Goal: Task Accomplishment & Management: Complete application form

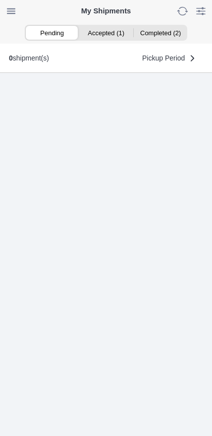
click at [118, 31] on ion-segment-button "Accepted (1)" at bounding box center [106, 33] width 54 height 14
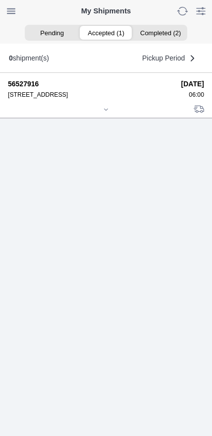
click at [106, 113] on icon at bounding box center [106, 110] width 6 height 6
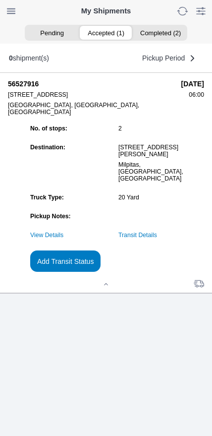
click at [157, 239] on link "Transit Details" at bounding box center [138, 235] width 39 height 7
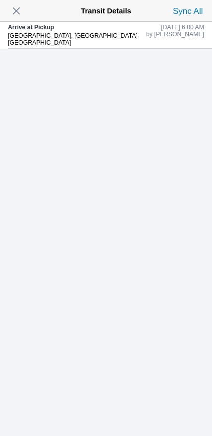
click at [19, 18] on span "button" at bounding box center [16, 11] width 14 height 14
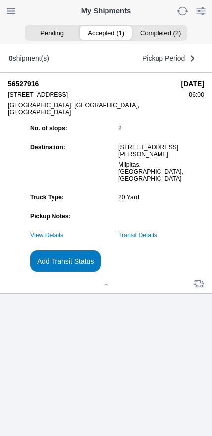
click at [157, 239] on link "Transit Details" at bounding box center [138, 235] width 39 height 7
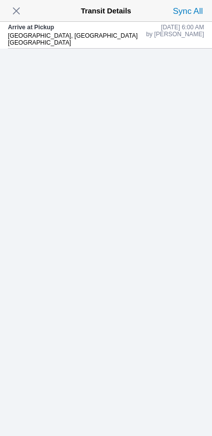
click at [17, 13] on span "button" at bounding box center [16, 11] width 14 height 14
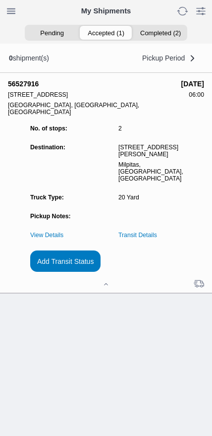
click at [0, 0] on slot "Add Transit Status" at bounding box center [0, 0] width 0 height 0
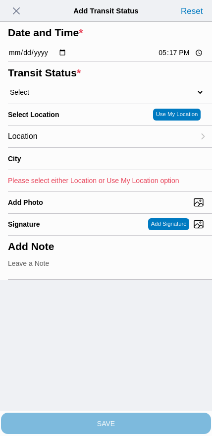
click at [174, 58] on input "17:17" at bounding box center [181, 53] width 47 height 10
type input "06:48"
click at [68, 97] on select "Select Arrive at Drop Off Arrive at Pickup Break Start Break Stop Depart Drop O…" at bounding box center [106, 92] width 197 height 9
select select "DPTPULOC"
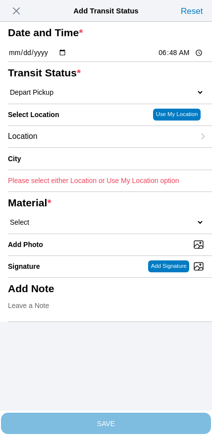
click at [74, 147] on div "Location" at bounding box center [101, 136] width 187 height 21
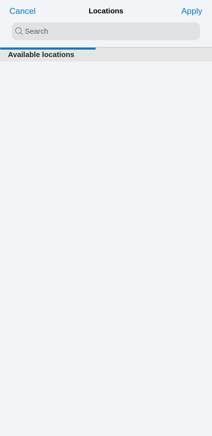
click at [81, 38] on input "search text" at bounding box center [106, 31] width 189 height 18
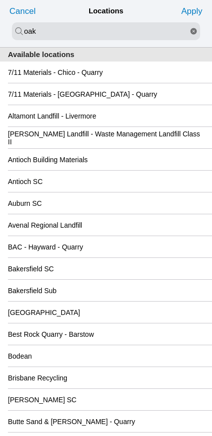
type input "oak"
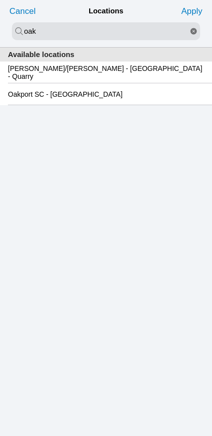
click at [0, 0] on slot "Oakport SC - [GEOGRAPHIC_DATA]" at bounding box center [0, 0] width 0 height 0
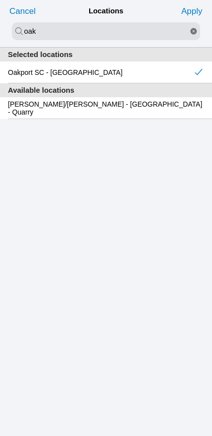
click at [0, 0] on slot "Apply" at bounding box center [0, 0] width 0 height 0
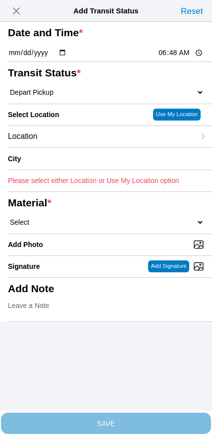
type input "[GEOGRAPHIC_DATA]"
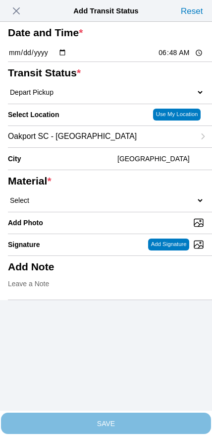
click at [118, 205] on select "Select 1" x 3" Rock 1" x 4" Rock 2" x 4" Rock Asphalt Cold Patch Backfill Spec …" at bounding box center [106, 200] width 197 height 9
select select "708654"
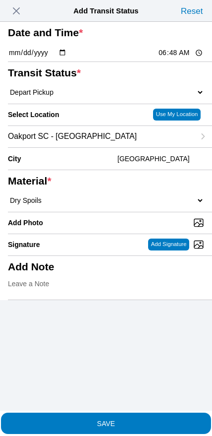
click at [134, 420] on span "SAVE" at bounding box center [106, 423] width 197 height 7
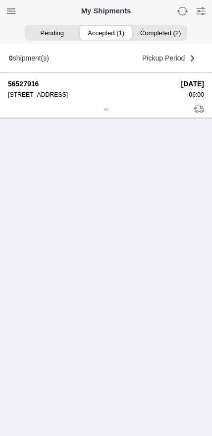
click at [112, 114] on div at bounding box center [106, 110] width 197 height 7
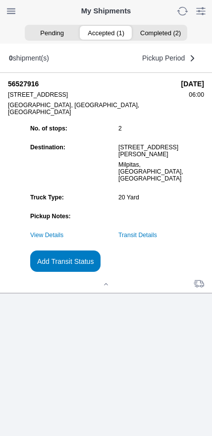
click at [0, 0] on slot "Add Transit Status" at bounding box center [0, 0] width 0 height 0
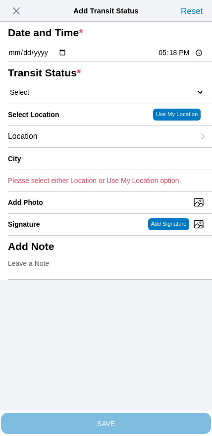
click at [180, 58] on input "17:18" at bounding box center [181, 53] width 47 height 10
type input "08:50"
click at [54, 97] on select "Select Arrive at Drop Off Arrive at Pickup Break Start Break Stop Depart Drop O…" at bounding box center [106, 92] width 197 height 9
select select "DPTDLVLOC"
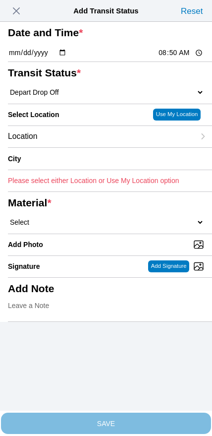
click at [72, 147] on div "Location" at bounding box center [101, 136] width 187 height 21
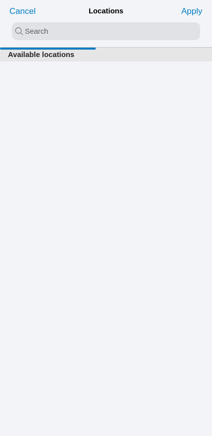
click at [84, 34] on input "search text" at bounding box center [106, 31] width 189 height 18
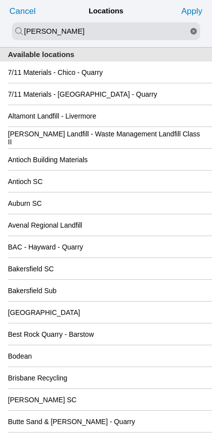
type input "[PERSON_NAME]"
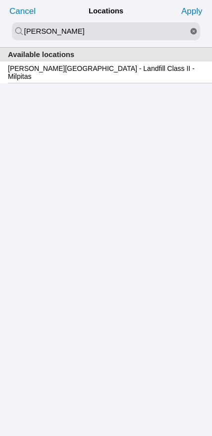
click at [0, 0] on slot "[PERSON_NAME][GEOGRAPHIC_DATA] - Landfill Class II - Milpitas" at bounding box center [0, 0] width 0 height 0
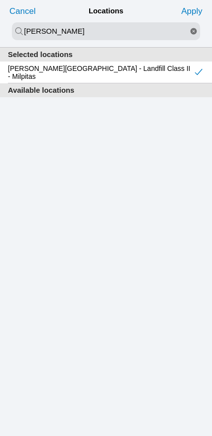
click at [0, 0] on slot "Apply" at bounding box center [0, 0] width 0 height 0
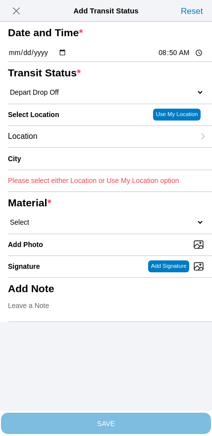
type input "Milpitas"
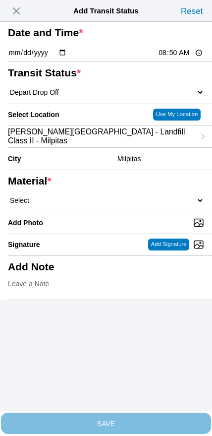
click at [134, 205] on select "Select 1" x 3" Rock 1" x 4" Rock 2" x 4" Rock Asphalt Cold Patch Backfill Spec …" at bounding box center [106, 200] width 197 height 9
select select "708654"
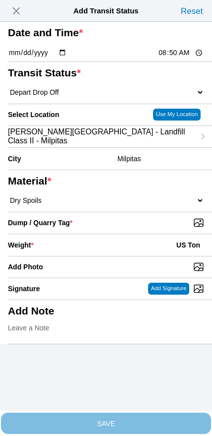
click at [141, 228] on input "Dump / Quarry Tag *" at bounding box center [110, 222] width 204 height 11
type input "C:\fakepath\image.jpg"
click at [87, 256] on div "Weight * US Ton" at bounding box center [106, 245] width 197 height 22
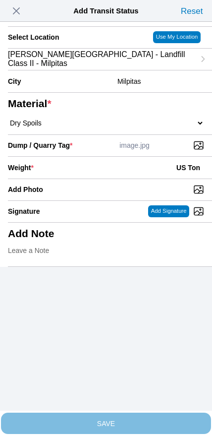
scroll to position [89, 0]
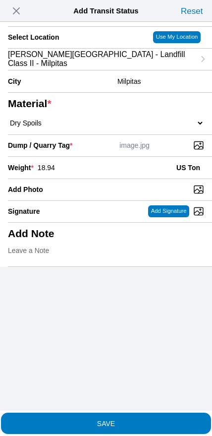
type input "18.94"
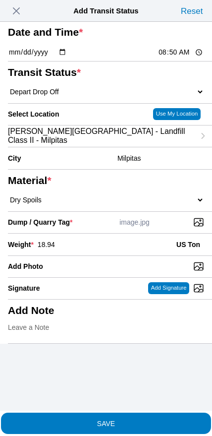
scroll to position [31, 0]
click at [128, 420] on span "SAVE" at bounding box center [106, 423] width 197 height 7
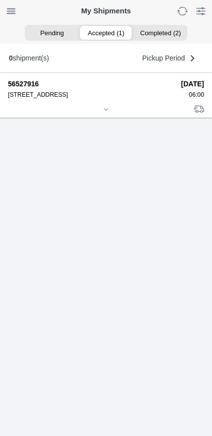
click at [104, 114] on div at bounding box center [106, 110] width 197 height 7
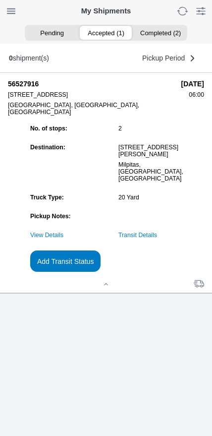
click at [157, 239] on link "Transit Details" at bounding box center [138, 235] width 39 height 7
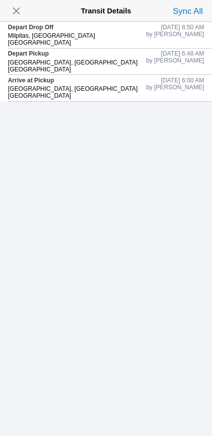
click at [15, 15] on span "button" at bounding box center [16, 11] width 14 height 14
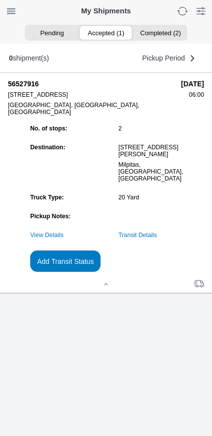
click at [0, 0] on slot "Add Transit Status" at bounding box center [0, 0] width 0 height 0
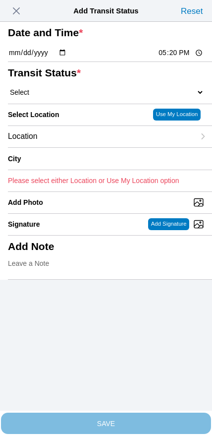
click at [167, 58] on input "17:20" at bounding box center [181, 53] width 47 height 10
type input "10:20"
click at [48, 97] on select "Select Arrive at Drop Off Arrive at Pickup Break Start Break Stop Depart Drop O…" at bounding box center [106, 92] width 197 height 9
select select "DPTPULOC"
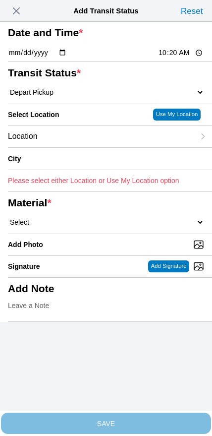
click at [67, 147] on div "Location" at bounding box center [101, 136] width 187 height 21
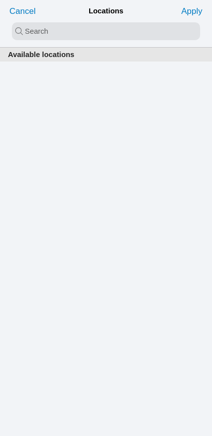
click at [95, 35] on input "search text" at bounding box center [106, 31] width 189 height 18
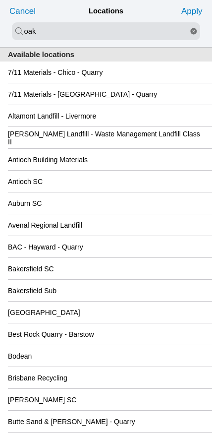
type input "oak"
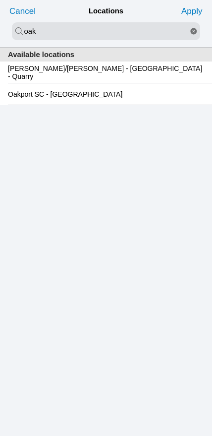
click at [0, 0] on slot "Oakport SC - [GEOGRAPHIC_DATA]" at bounding box center [0, 0] width 0 height 0
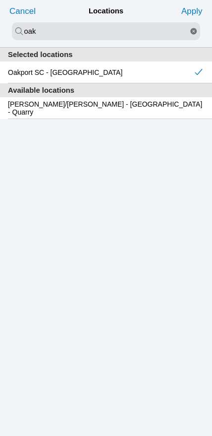
click at [0, 0] on slot "Apply" at bounding box center [0, 0] width 0 height 0
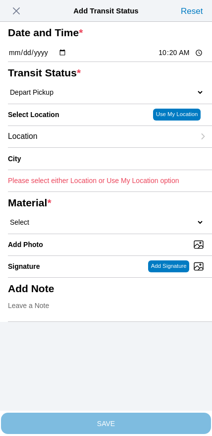
type input "[GEOGRAPHIC_DATA]"
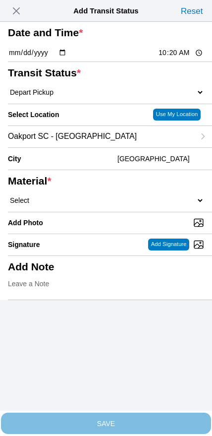
click at [128, 205] on select "Select 1" x 3" Rock 1" x 4" Rock 2" x 4" Rock Asphalt Cold Patch Backfill Spec …" at bounding box center [106, 200] width 197 height 9
select select "708654"
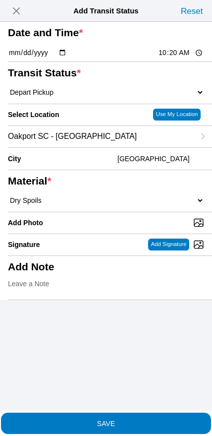
click at [173, 58] on input "10:20" at bounding box center [181, 53] width 47 height 10
type input "10:00"
click at [126, 420] on span "SAVE" at bounding box center [106, 423] width 197 height 7
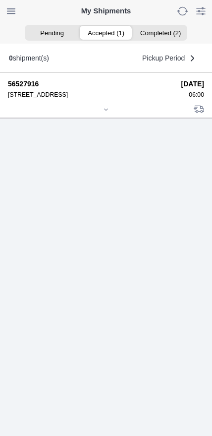
click at [101, 114] on div at bounding box center [106, 110] width 197 height 7
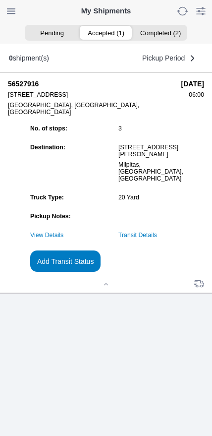
click at [0, 0] on slot "Add Transit Status" at bounding box center [0, 0] width 0 height 0
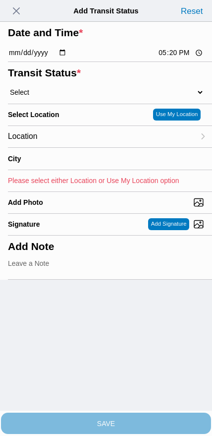
click at [172, 58] on input "17:20" at bounding box center [181, 53] width 47 height 10
type input "11:25"
click at [67, 97] on select "Select Arrive at Drop Off Arrive at Pickup Break Start Break Stop Depart Drop O…" at bounding box center [106, 92] width 197 height 9
select select "DPTDLVLOC"
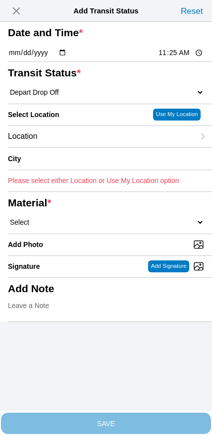
click at [74, 147] on div "Location" at bounding box center [101, 136] width 187 height 21
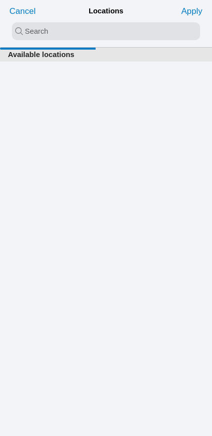
click at [93, 34] on input "search text" at bounding box center [106, 31] width 189 height 18
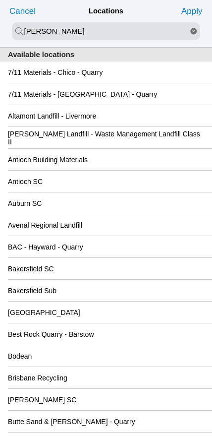
type input "[PERSON_NAME]"
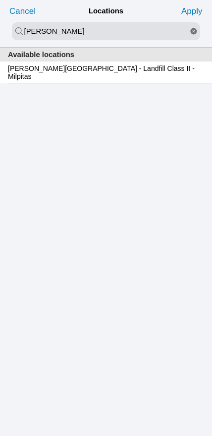
click at [0, 0] on slot "[PERSON_NAME][GEOGRAPHIC_DATA] - Landfill Class II - Milpitas" at bounding box center [0, 0] width 0 height 0
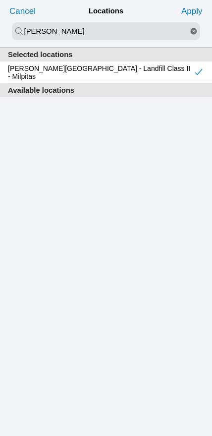
click at [0, 0] on slot "Apply" at bounding box center [0, 0] width 0 height 0
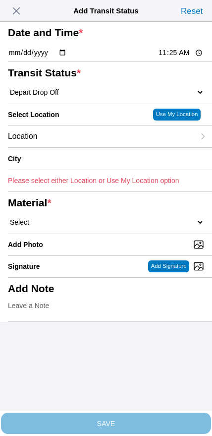
type input "Milpitas"
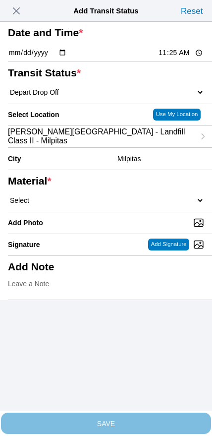
click at [137, 205] on select "Select 1" x 3" Rock 1" x 4" Rock 2" x 4" Rock Asphalt Cold Patch Backfill Spec …" at bounding box center [106, 200] width 197 height 9
select select "708654"
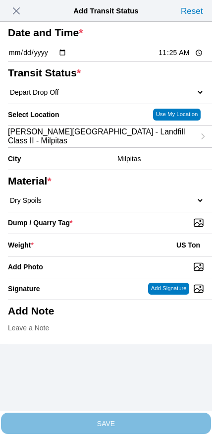
click at [145, 228] on input "Dump / Quarry Tag *" at bounding box center [110, 222] width 204 height 11
type input "C:\fakepath\image.jpg"
click at [86, 256] on div "Weight * US Ton" at bounding box center [106, 245] width 197 height 22
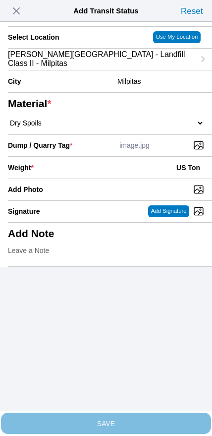
scroll to position [89, 0]
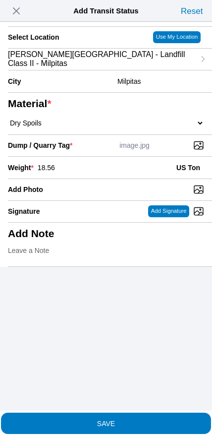
type input "18.56"
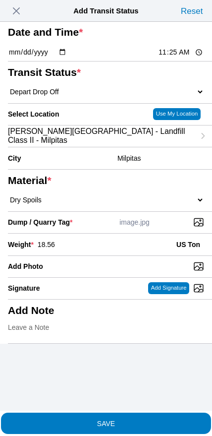
scroll to position [15, 0]
click at [120, 423] on button "SAVE" at bounding box center [106, 423] width 210 height 21
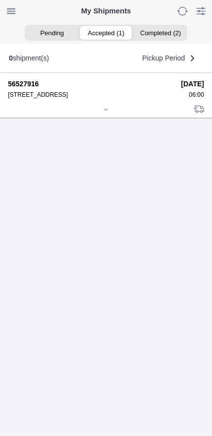
click at [102, 114] on div at bounding box center [106, 110] width 197 height 7
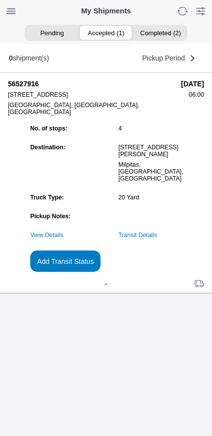
click at [0, 0] on slot "Add Transit Status" at bounding box center [0, 0] width 0 height 0
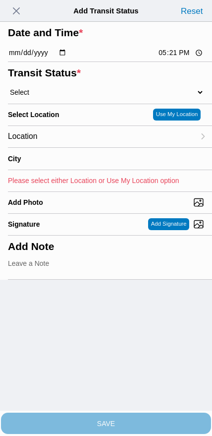
click at [170, 58] on input "17:21" at bounding box center [181, 53] width 47 height 10
type input "12:30"
click at [53, 97] on select "Select Arrive at Drop Off Arrive at Pickup Break Start Break Stop Depart Drop O…" at bounding box center [106, 92] width 197 height 9
select select "DPTPULOC"
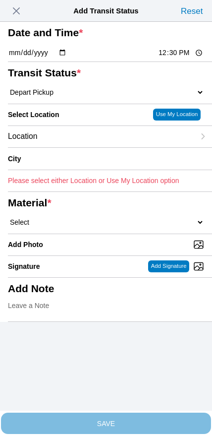
click at [78, 147] on div "Location" at bounding box center [101, 136] width 187 height 21
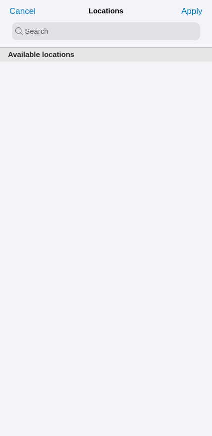
click at [96, 40] on input "search text" at bounding box center [106, 31] width 189 height 18
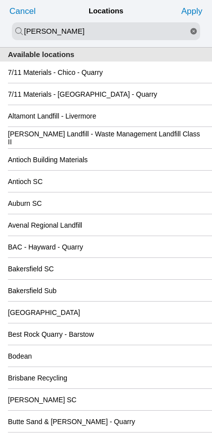
type input "[PERSON_NAME]"
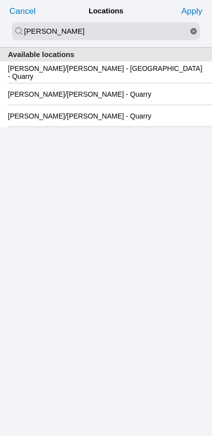
click at [0, 0] on slot "[PERSON_NAME]/[PERSON_NAME] - [GEOGRAPHIC_DATA] - Quarry" at bounding box center [0, 0] width 0 height 0
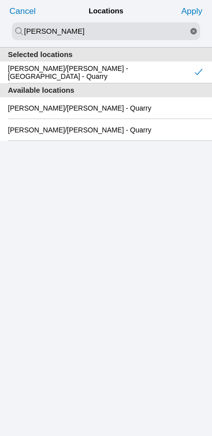
click at [0, 0] on slot "Apply" at bounding box center [0, 0] width 0 height 0
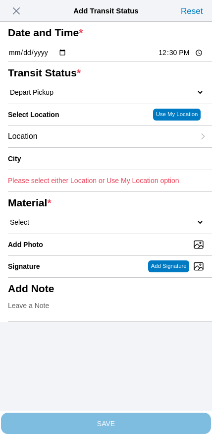
type input "[GEOGRAPHIC_DATA]"
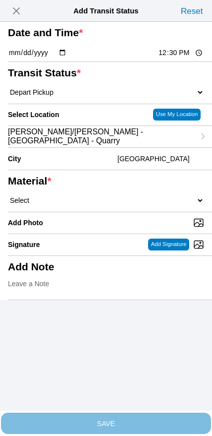
click at [123, 205] on select "Select 1" x 3" Rock 1" x 4" Rock 2" x 4" Rock Asphalt Cold Patch Backfill Spec …" at bounding box center [106, 200] width 197 height 9
select select "708651"
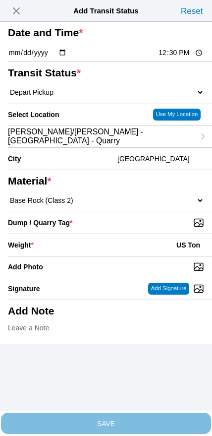
click at [143, 228] on input "Dump / Quarry Tag *" at bounding box center [110, 222] width 204 height 11
type input "C:\fakepath\image.jpg"
click at [85, 256] on div "Weight * US Ton" at bounding box center [106, 245] width 197 height 22
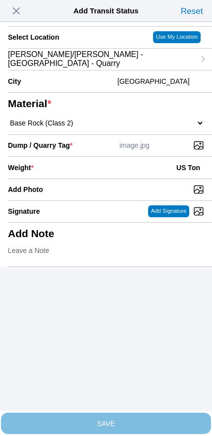
scroll to position [89, 0]
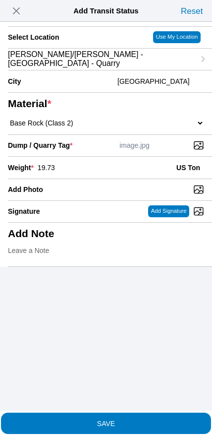
type input "19.73"
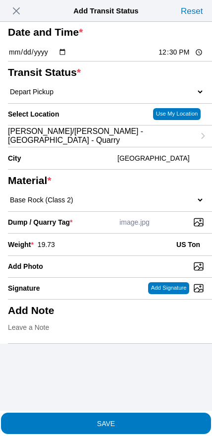
scroll to position [13, 0]
click at [126, 420] on span "SAVE" at bounding box center [106, 423] width 197 height 7
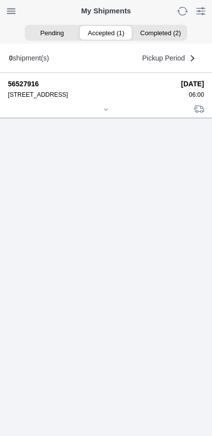
click at [103, 113] on icon at bounding box center [106, 110] width 6 height 6
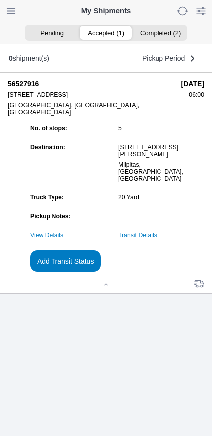
click at [0, 0] on slot "Add Transit Status" at bounding box center [0, 0] width 0 height 0
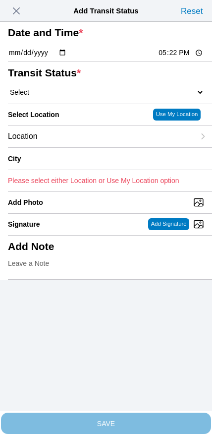
click at [169, 58] on input "17:22" at bounding box center [181, 53] width 47 height 10
type input "13:15"
click at [48, 97] on select "Select Arrive at Drop Off Arrive at Pickup Break Start Break Stop Depart Drop O…" at bounding box center [106, 92] width 197 height 9
select select "DPTDLVLOC"
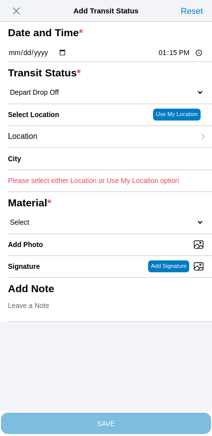
click at [71, 147] on div "Location" at bounding box center [101, 136] width 187 height 21
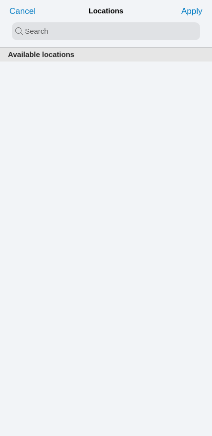
click at [101, 24] on input "search text" at bounding box center [106, 31] width 189 height 18
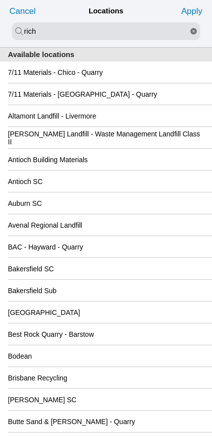
type input "rich"
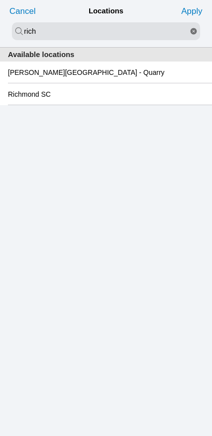
click at [0, 0] on slot "Richmond SC" at bounding box center [0, 0] width 0 height 0
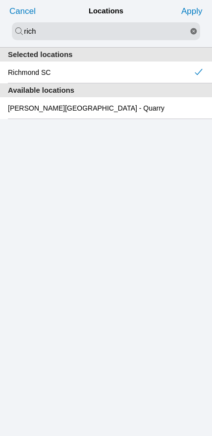
click at [0, 0] on slot "Apply" at bounding box center [0, 0] width 0 height 0
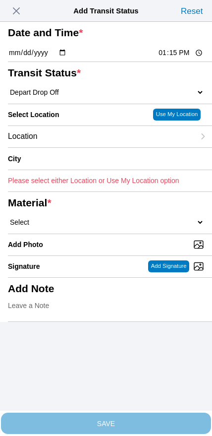
type input "[GEOGRAPHIC_DATA]"
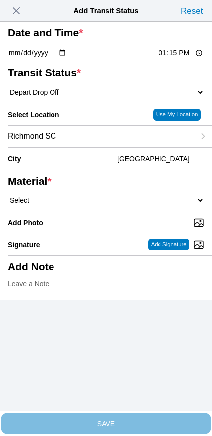
click at [115, 205] on select "Select 1" x 3" Rock 1" x 4" Rock 2" x 4" Rock Asphalt Cold Patch Backfill Spec …" at bounding box center [106, 200] width 197 height 9
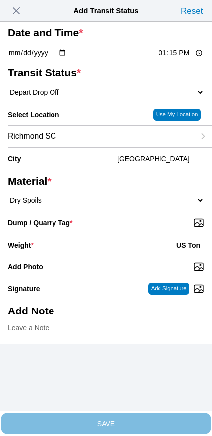
click at [137, 205] on select "Select 1" x 3" Rock 1" x 4" Rock 2" x 4" Rock Asphalt Cold Patch Backfill Spec …" at bounding box center [106, 200] width 197 height 9
select select "708651"
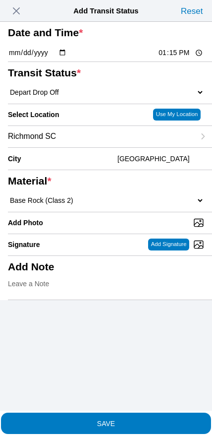
click at [129, 228] on input "Add Photo" at bounding box center [110, 222] width 204 height 11
type input "C:\fakepath\image.jpg"
click at [143, 420] on span "SAVE" at bounding box center [106, 423] width 197 height 7
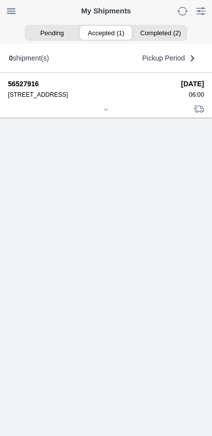
click at [101, 114] on div at bounding box center [106, 110] width 197 height 7
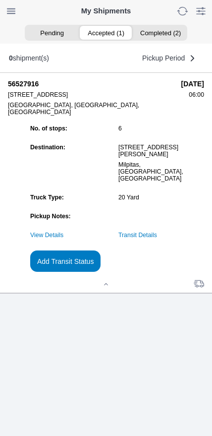
click at [0, 0] on slot "Add Transit Status" at bounding box center [0, 0] width 0 height 0
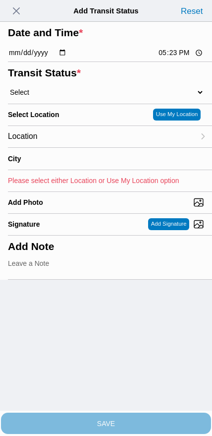
click at [173, 58] on input "17:23" at bounding box center [181, 53] width 47 height 10
type input "13:40"
click at [60, 97] on select "Select Arrive at Drop Off Arrive at Pickup Break Start Break Stop Depart Drop O…" at bounding box center [106, 92] width 197 height 9
select select "DPTPULOC"
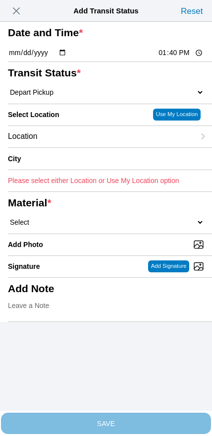
click at [76, 147] on div "Location" at bounding box center [101, 136] width 187 height 21
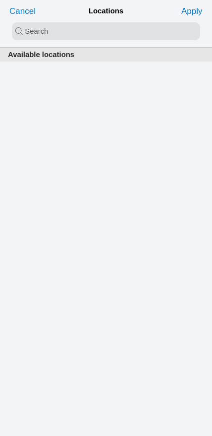
click at [89, 35] on input "search text" at bounding box center [106, 31] width 189 height 18
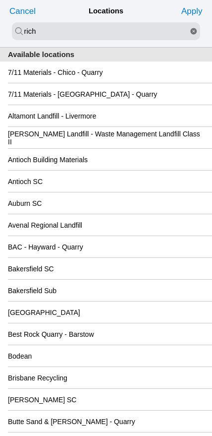
type input "rich"
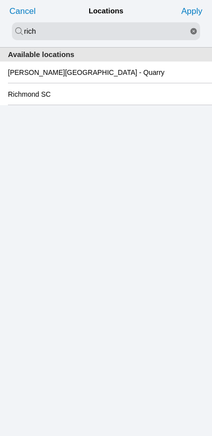
click at [0, 0] on slot "Richmond SC" at bounding box center [0, 0] width 0 height 0
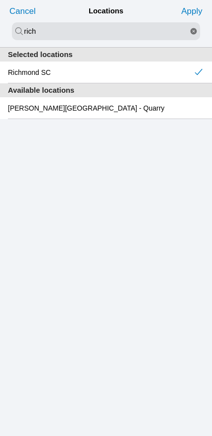
click at [0, 0] on slot "Apply" at bounding box center [0, 0] width 0 height 0
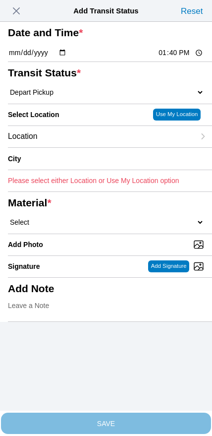
type input "[GEOGRAPHIC_DATA]"
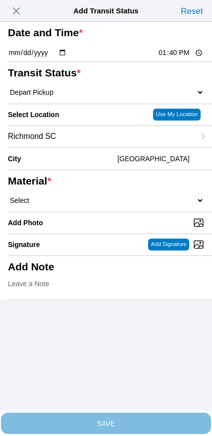
click at [126, 205] on select "Select 1" x 3" Rock 1" x 4" Rock 2" x 4" Rock Asphalt Cold Patch Backfill Spec …" at bounding box center [106, 200] width 197 height 9
select select "708654"
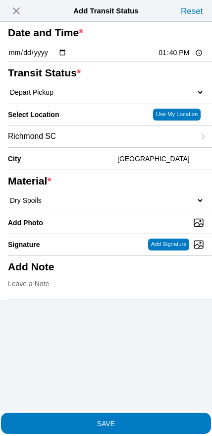
click at [125, 423] on button "SAVE" at bounding box center [106, 423] width 210 height 21
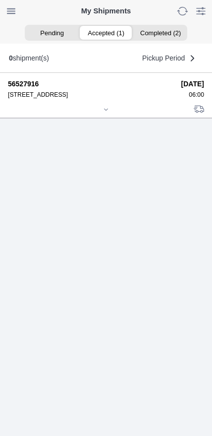
click at [104, 114] on div at bounding box center [106, 110] width 197 height 7
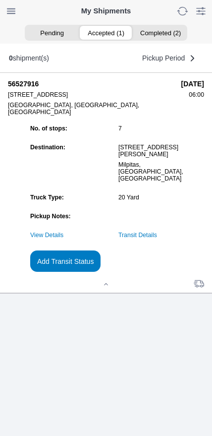
click at [0, 0] on slot "Add Transit Status" at bounding box center [0, 0] width 0 height 0
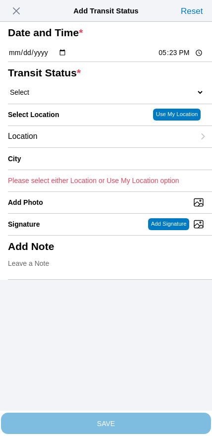
click at [169, 58] on input "17:23" at bounding box center [181, 53] width 47 height 10
type input "15:30"
click at [67, 97] on select "Select Arrive at Drop Off Arrive at Pickup Break Start Break Stop Depart Drop O…" at bounding box center [106, 92] width 197 height 9
select select "BREAKSTART"
click at [73, 147] on div "Location" at bounding box center [101, 136] width 187 height 21
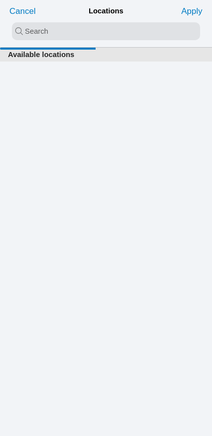
click at [89, 33] on input "search text" at bounding box center [106, 31] width 189 height 18
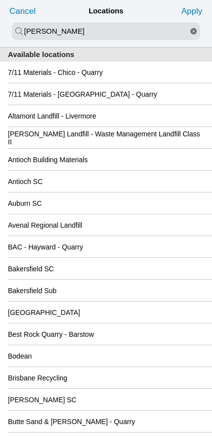
type input "[PERSON_NAME]"
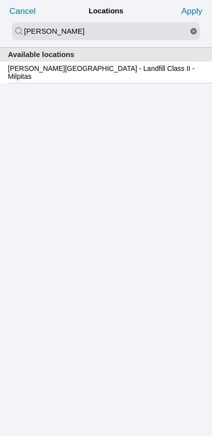
click at [0, 0] on slot "[PERSON_NAME][GEOGRAPHIC_DATA] - Landfill Class II - Milpitas" at bounding box center [0, 0] width 0 height 0
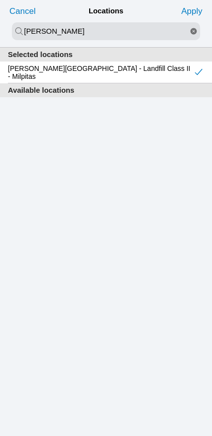
click at [0, 0] on slot "Apply" at bounding box center [0, 0] width 0 height 0
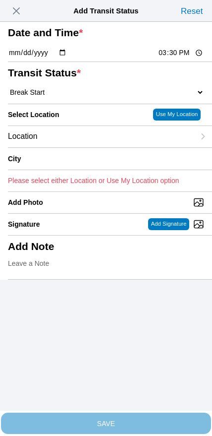
type input "Milpitas"
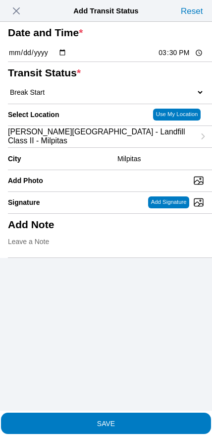
click at [128, 420] on span "SAVE" at bounding box center [106, 423] width 197 height 7
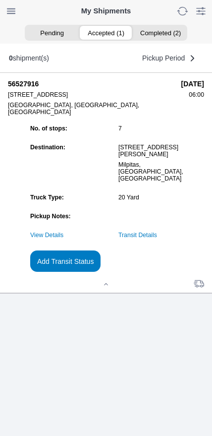
click at [0, 0] on slot "Add Transit Status" at bounding box center [0, 0] width 0 height 0
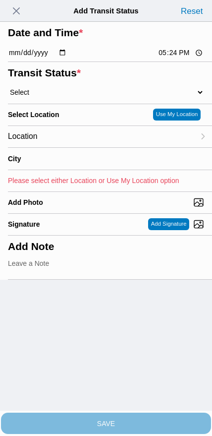
click at [171, 58] on input "17:24" at bounding box center [181, 53] width 47 height 10
type input "16:00"
click at [56, 97] on select "Select Arrive at Drop Off Arrive at Pickup Break Start Break Stop Depart Drop O…" at bounding box center [106, 92] width 197 height 9
select select "BREAKSTOP"
click at [79, 147] on div "Location" at bounding box center [101, 136] width 187 height 21
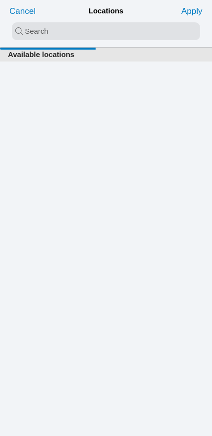
click at [88, 31] on input "search text" at bounding box center [106, 31] width 189 height 18
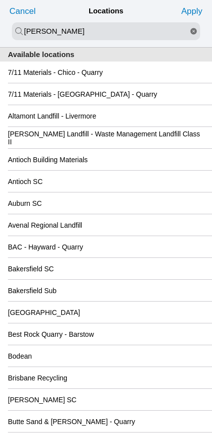
type input "[PERSON_NAME]"
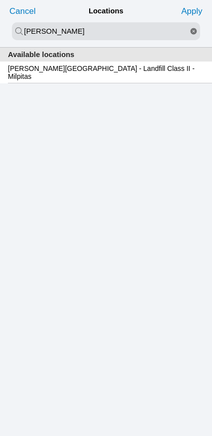
click at [0, 0] on slot "[PERSON_NAME][GEOGRAPHIC_DATA] - Landfill Class II - Milpitas" at bounding box center [0, 0] width 0 height 0
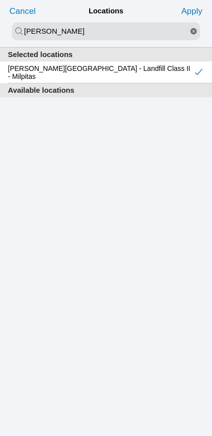
click at [0, 0] on slot "Apply" at bounding box center [0, 0] width 0 height 0
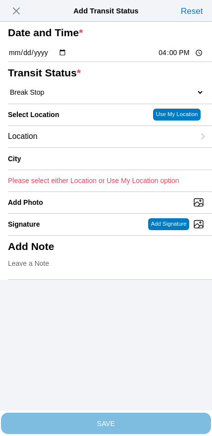
type input "Milpitas"
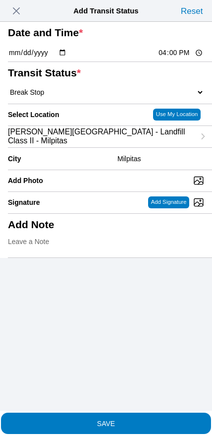
click at [139, 420] on span "SAVE" at bounding box center [106, 423] width 197 height 7
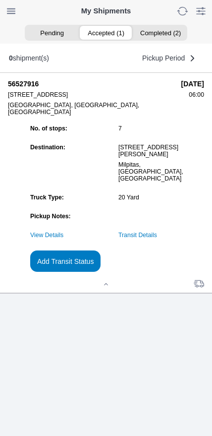
click at [0, 0] on slot "Add Transit Status" at bounding box center [0, 0] width 0 height 0
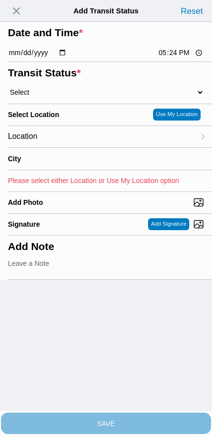
click at [171, 58] on input "17:24" at bounding box center [181, 53] width 47 height 10
type input "17:00"
click at [60, 97] on select "Select Arrive at Drop Off Arrive at Pickup Break Start Break Stop Depart Drop O…" at bounding box center [106, 92] width 197 height 9
select select "DPTDLVLOC"
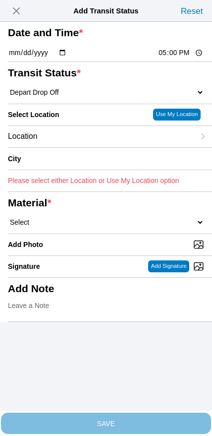
click at [73, 147] on div "Location" at bounding box center [101, 136] width 187 height 21
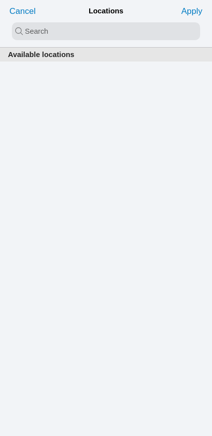
click at [95, 36] on input "search text" at bounding box center [106, 31] width 189 height 18
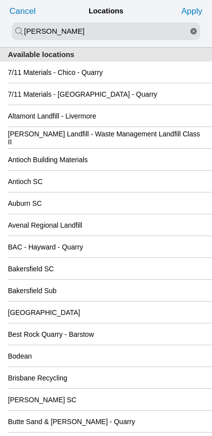
type input "[PERSON_NAME]"
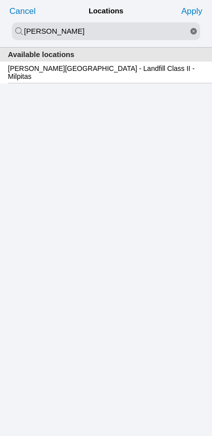
click at [0, 0] on slot "[PERSON_NAME][GEOGRAPHIC_DATA] - Landfill Class II - Milpitas" at bounding box center [0, 0] width 0 height 0
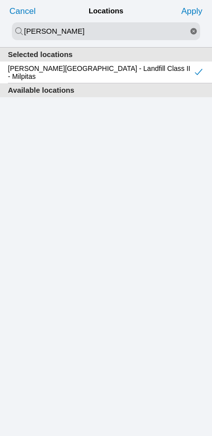
click at [0, 0] on slot "Apply" at bounding box center [0, 0] width 0 height 0
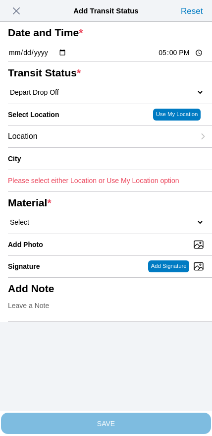
type input "Milpitas"
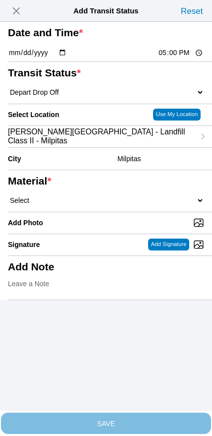
click at [121, 205] on select "Select 1" x 3" Rock 1" x 4" Rock 2" x 4" Rock Asphalt Cold Patch Backfill Spec …" at bounding box center [106, 200] width 197 height 9
select select "708654"
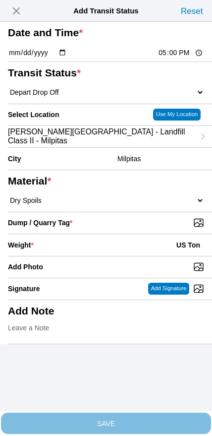
click at [146, 228] on input "Dump / Quarry Tag *" at bounding box center [110, 222] width 204 height 11
type input "C:\fakepath\image.jpg"
click at [91, 256] on div "Weight * US Ton" at bounding box center [106, 245] width 197 height 22
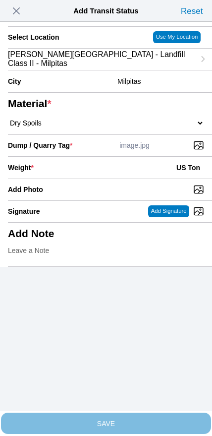
scroll to position [89, 0]
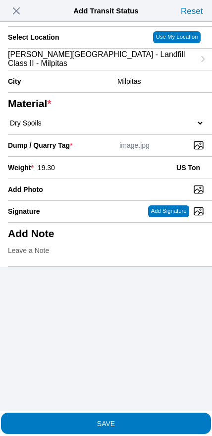
type input "19.30"
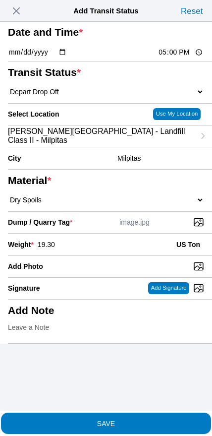
scroll to position [6, 0]
click at [138, 420] on span "SAVE" at bounding box center [106, 423] width 197 height 7
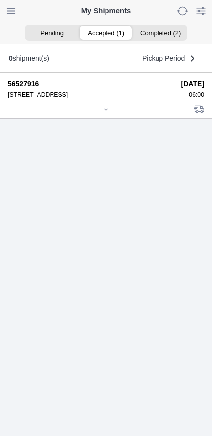
click at [97, 114] on div at bounding box center [106, 110] width 197 height 7
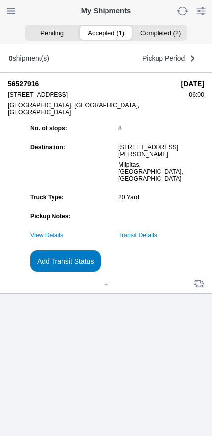
click at [0, 0] on slot "Add Transit Status" at bounding box center [0, 0] width 0 height 0
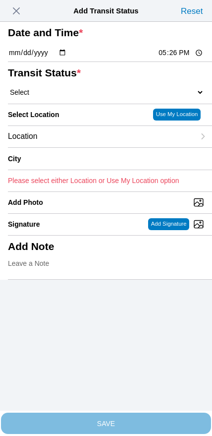
click at [168, 58] on input "17:26" at bounding box center [181, 53] width 47 height 10
type input "18:30"
click at [60, 97] on select "Select Arrive at Drop Off Arrive at Pickup Break Start Break Stop Depart Drop O…" at bounding box center [106, 92] width 197 height 9
select select "DELIVRED"
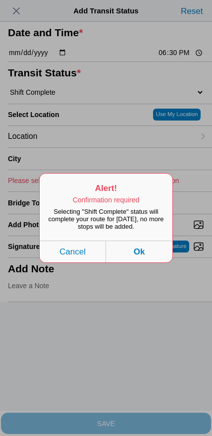
click at [159, 262] on button "Ok" at bounding box center [139, 252] width 67 height 22
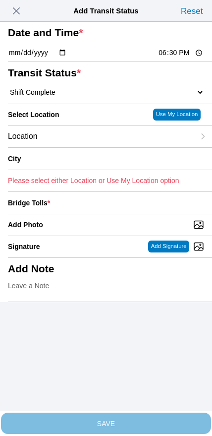
click at [66, 147] on div "Location" at bounding box center [101, 136] width 187 height 21
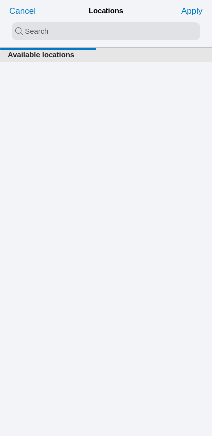
click at [89, 30] on input "search text" at bounding box center [106, 31] width 189 height 18
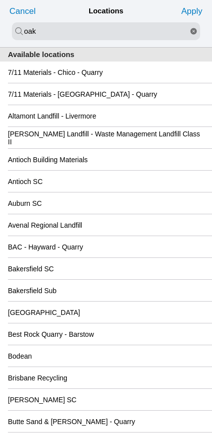
type input "oak"
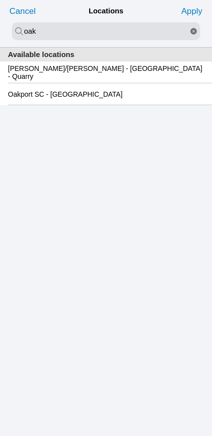
click at [0, 0] on slot "Oakport SC - [GEOGRAPHIC_DATA]" at bounding box center [0, 0] width 0 height 0
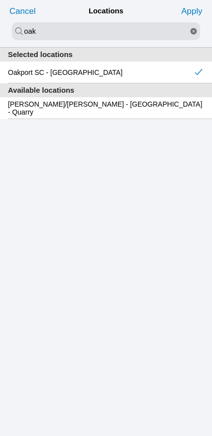
click at [0, 0] on slot "Apply" at bounding box center [0, 0] width 0 height 0
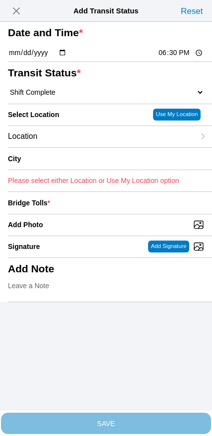
type input "[GEOGRAPHIC_DATA]"
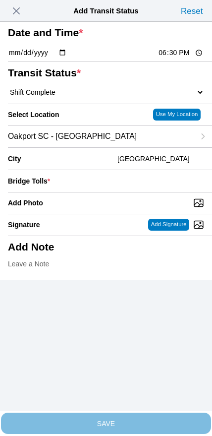
click at [71, 208] on input "Add Photo" at bounding box center [110, 203] width 204 height 11
click at [114, 208] on input "Add Photo" at bounding box center [110, 203] width 204 height 11
type input "C:\fakepath\IMG_6880.jpeg"
click at [144, 192] on input "number" at bounding box center [129, 181] width 150 height 22
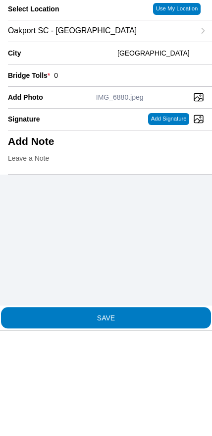
type input "0"
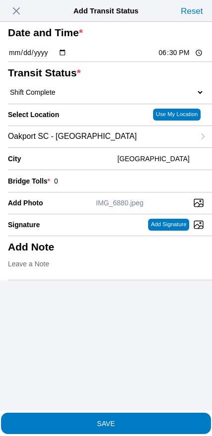
click at [135, 421] on span "SAVE" at bounding box center [106, 423] width 197 height 7
